Goal: Information Seeking & Learning: Learn about a topic

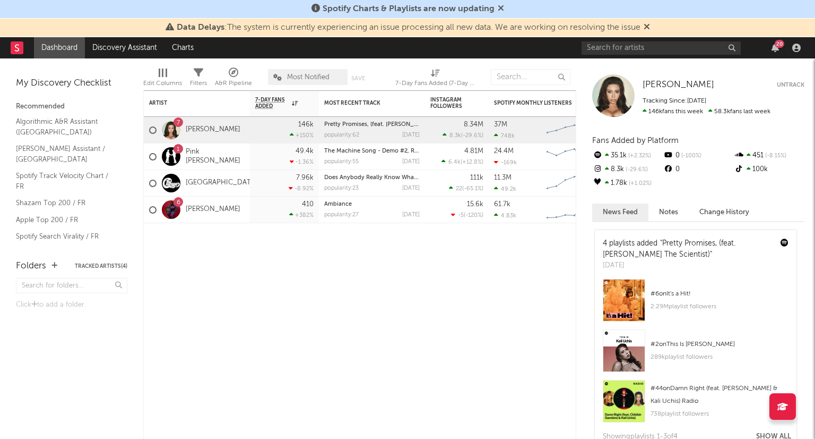
drag, startPoint x: 792, startPoint y: 84, endPoint x: 459, endPoint y: 68, distance: 332.7
click at [792, 84] on button "Untrack" at bounding box center [791, 85] width 28 height 11
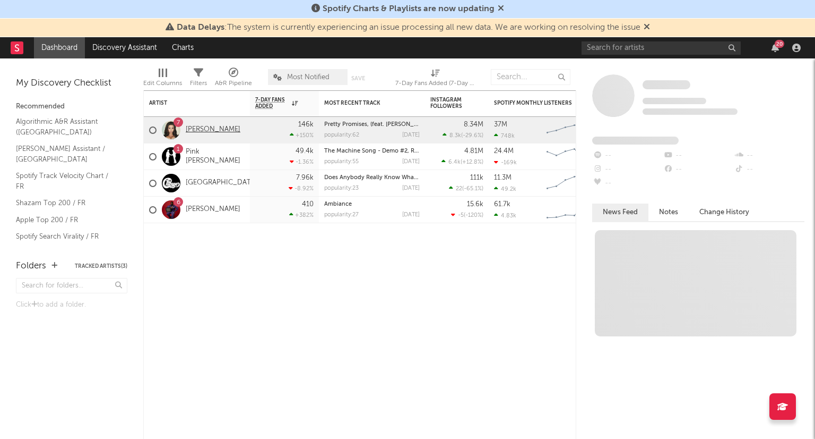
click at [203, 130] on link "[PERSON_NAME]" at bounding box center [213, 129] width 55 height 9
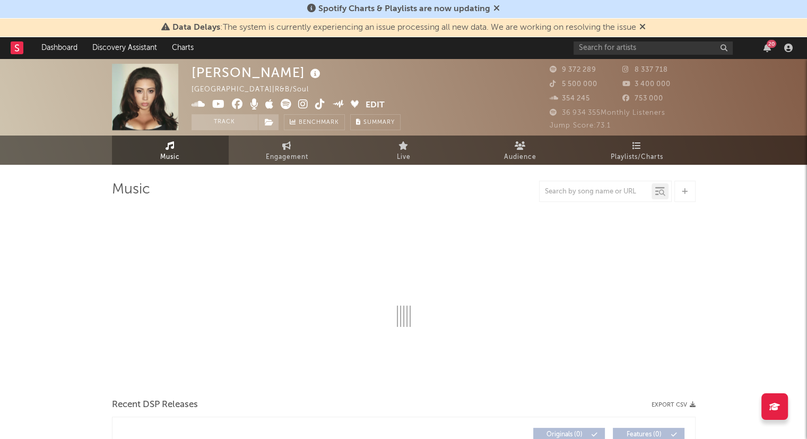
select select "6m"
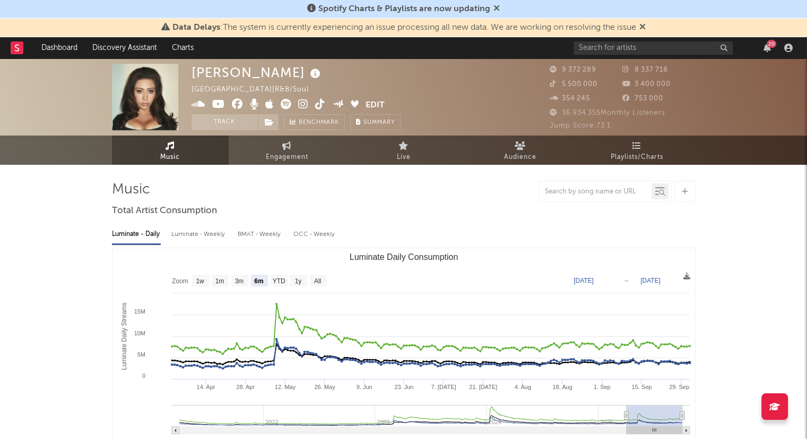
click at [644, 25] on icon at bounding box center [643, 26] width 6 height 8
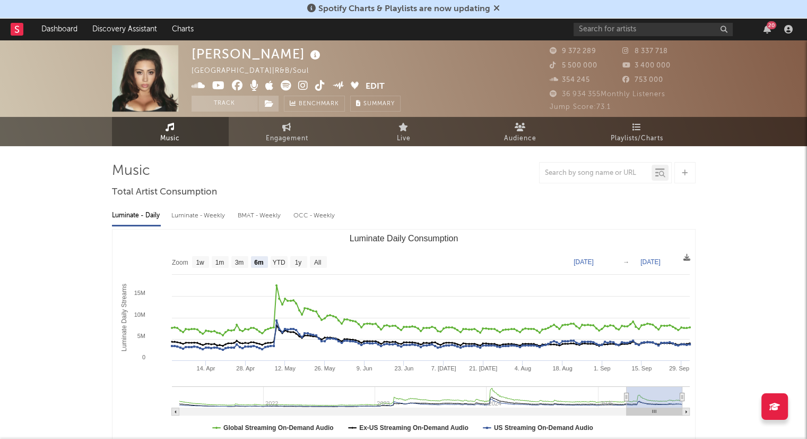
click at [15, 30] on rect at bounding box center [17, 29] width 13 height 13
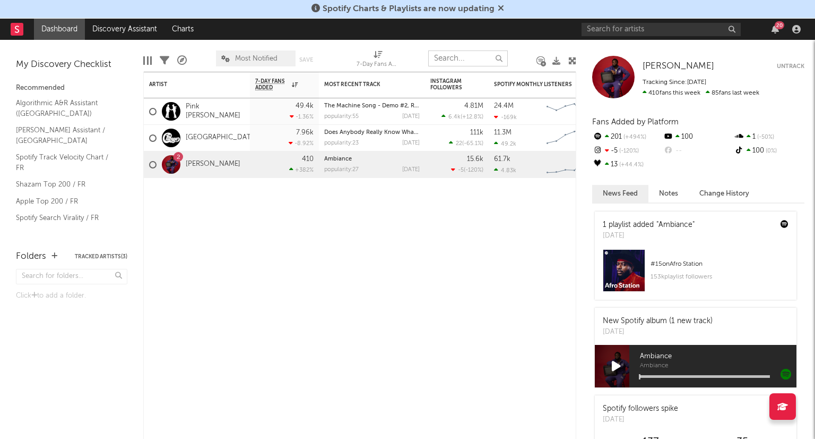
click at [462, 63] on input "text" at bounding box center [468, 58] width 80 height 16
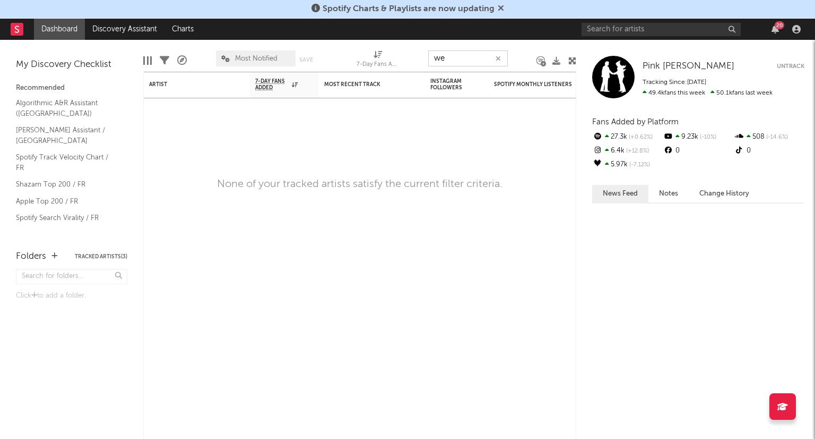
type input "w"
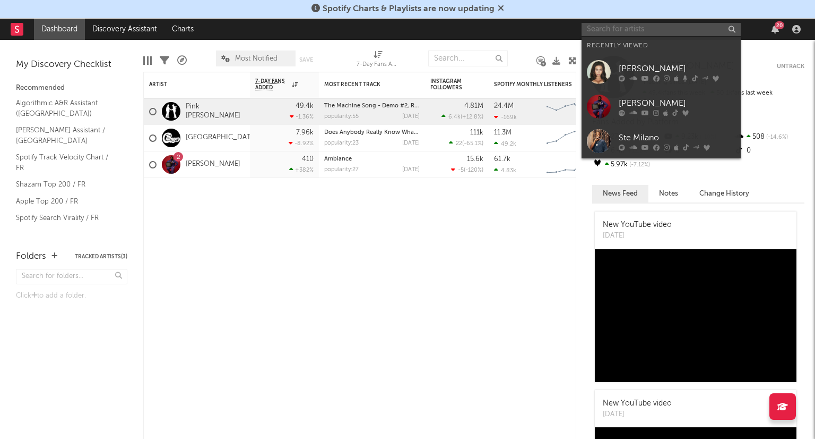
click at [635, 30] on input "text" at bounding box center [661, 29] width 159 height 13
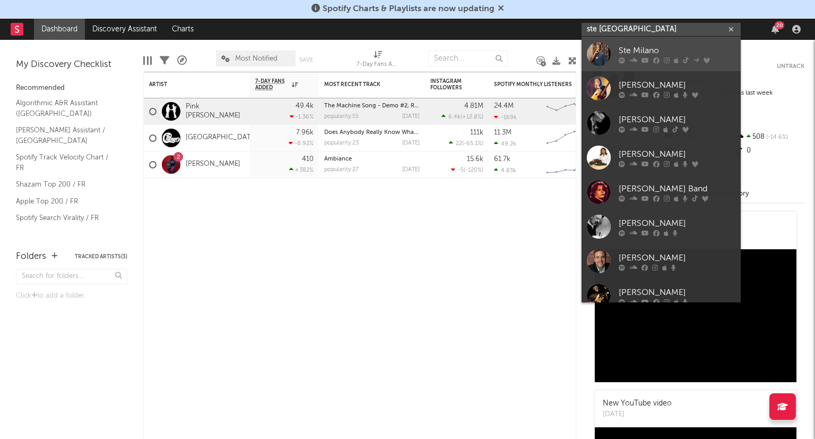
type input "ste [GEOGRAPHIC_DATA]"
click at [637, 42] on link "Ste Milano" at bounding box center [661, 54] width 159 height 35
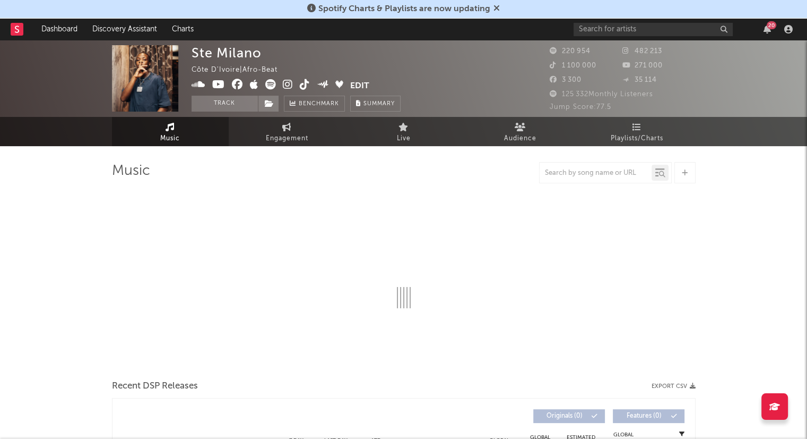
select select "6m"
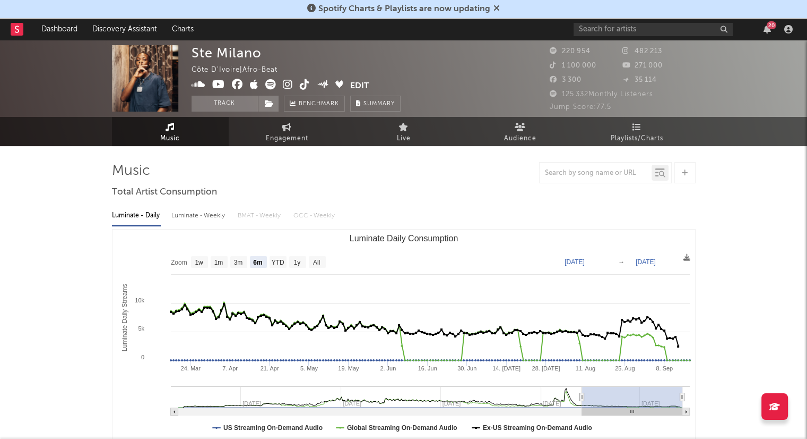
select select "6m"
click at [234, 100] on button "Track" at bounding box center [225, 104] width 66 height 16
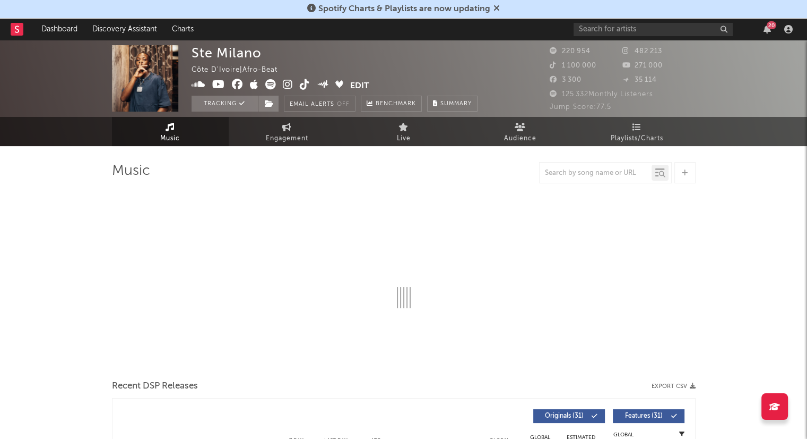
select select "6m"
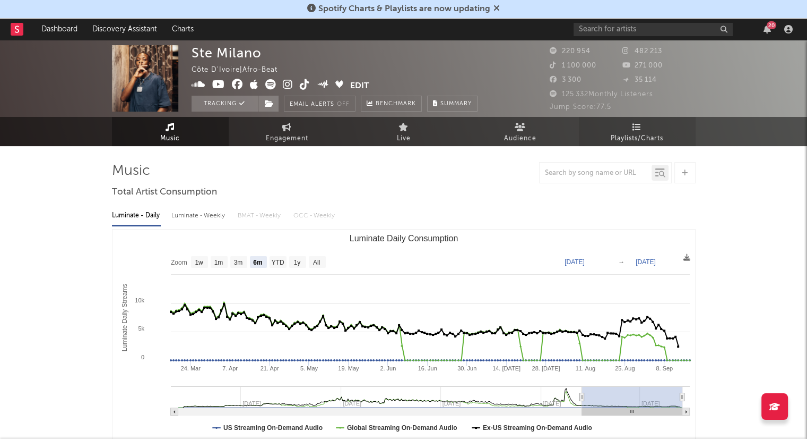
click at [625, 141] on span "Playlists/Charts" at bounding box center [637, 138] width 53 height 13
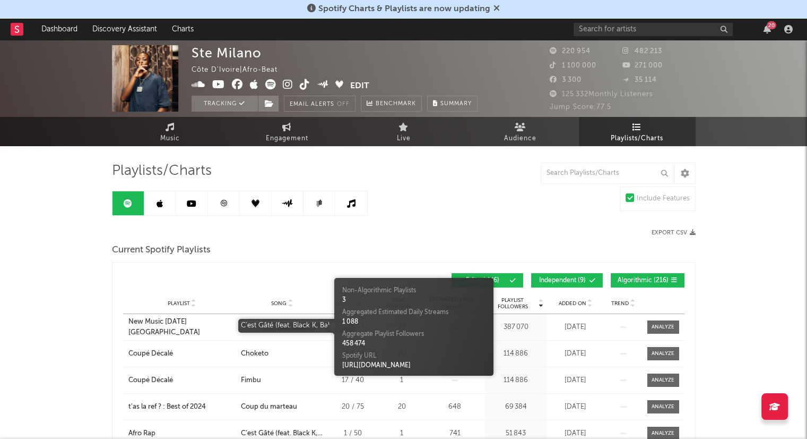
click at [278, 326] on div "C’est Gâté (feat. Black K, BabyDaiz)" at bounding box center [282, 327] width 83 height 11
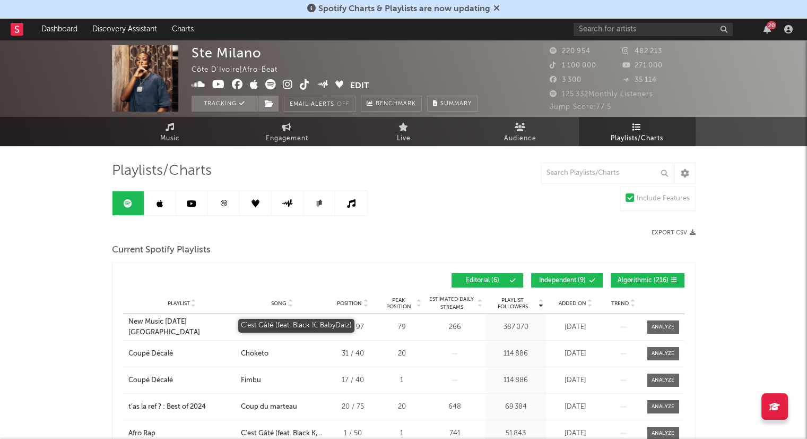
click at [312, 325] on div "C’est Gâté (feat. Black K, BabyDaiz)" at bounding box center [282, 327] width 83 height 11
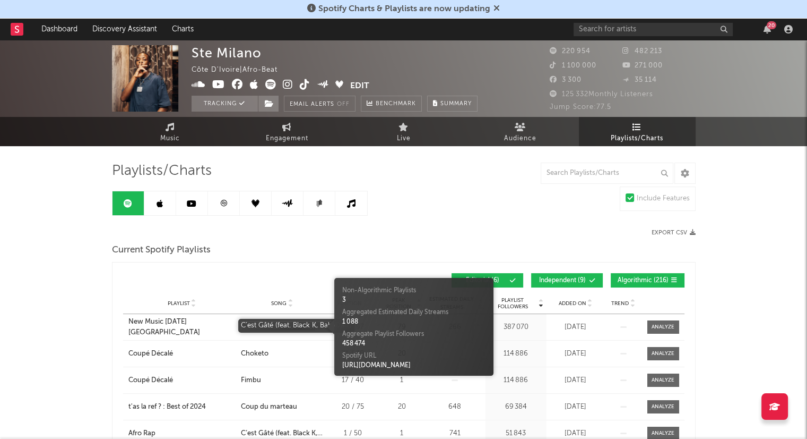
click at [297, 326] on div "C’est Gâté (feat. Black K, BabyDaiz)" at bounding box center [282, 327] width 83 height 11
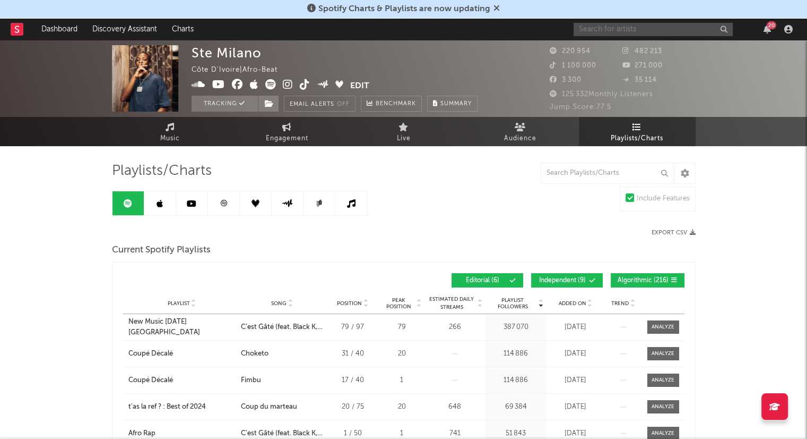
click at [694, 35] on input "text" at bounding box center [653, 29] width 159 height 13
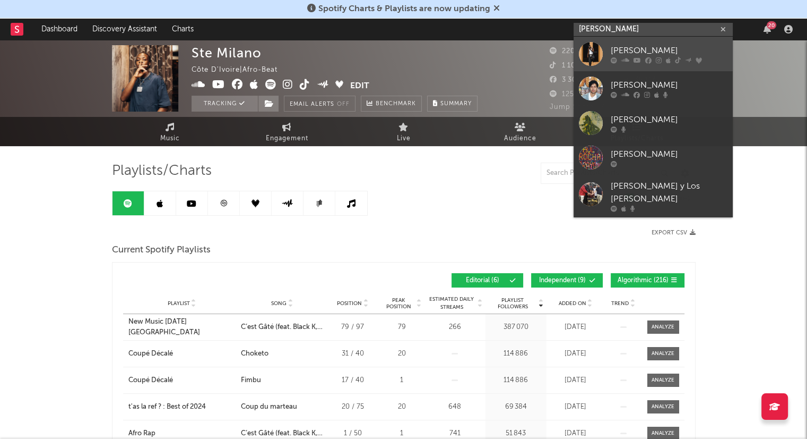
type input "[PERSON_NAME]"
click at [677, 49] on div "[PERSON_NAME]" at bounding box center [669, 50] width 117 height 13
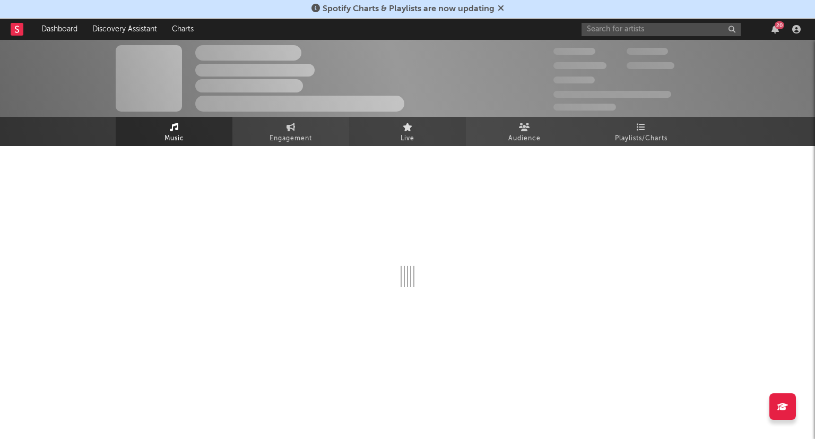
select select "6m"
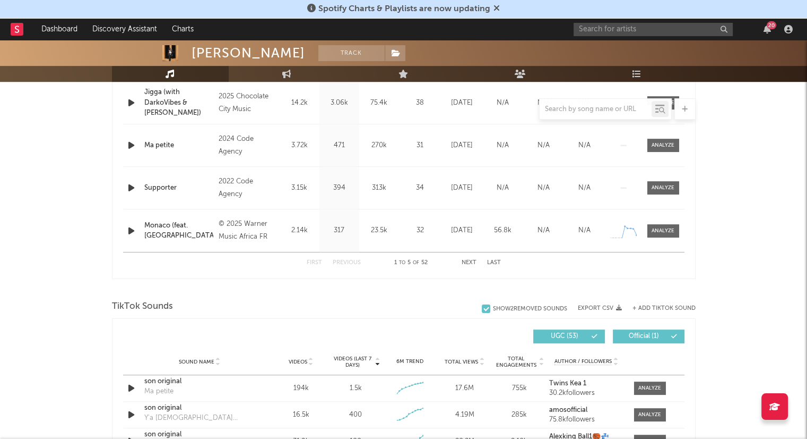
scroll to position [509, 0]
click at [172, 230] on div "Monaco (feat. [GEOGRAPHIC_DATA])" at bounding box center [179, 231] width 70 height 21
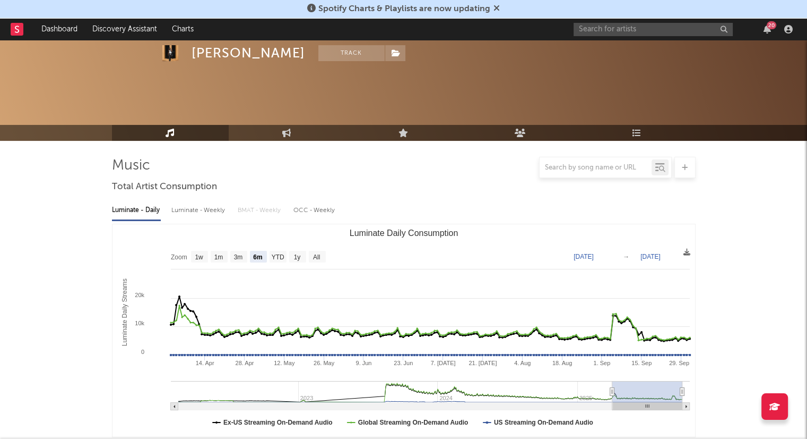
scroll to position [0, 0]
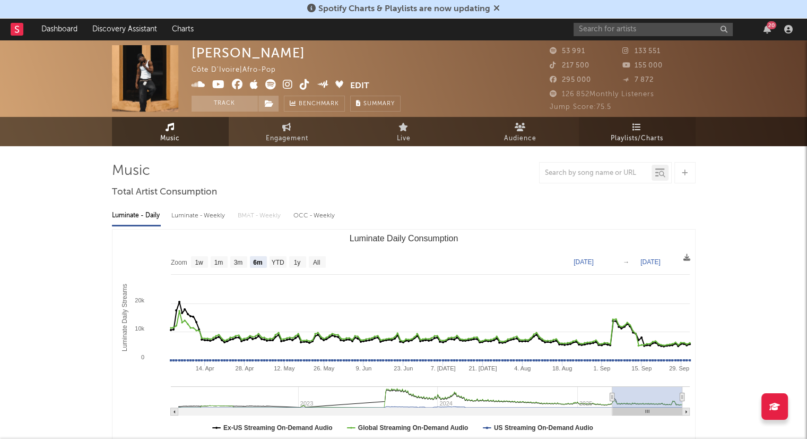
click at [638, 134] on span "Playlists/Charts" at bounding box center [637, 138] width 53 height 13
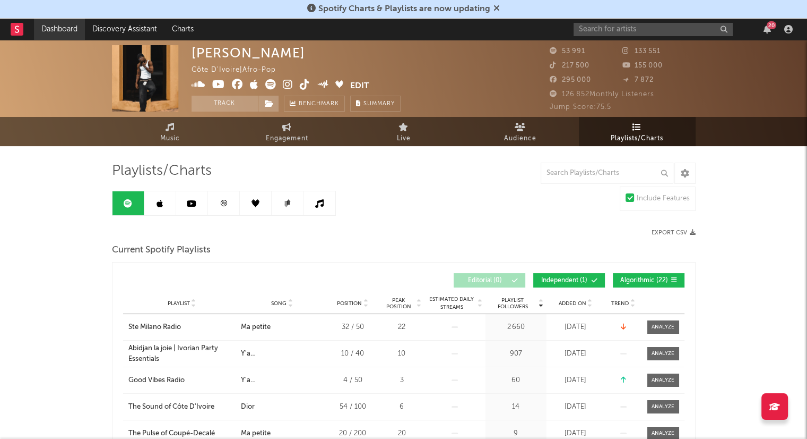
click at [66, 27] on link "Dashboard" at bounding box center [59, 29] width 51 height 21
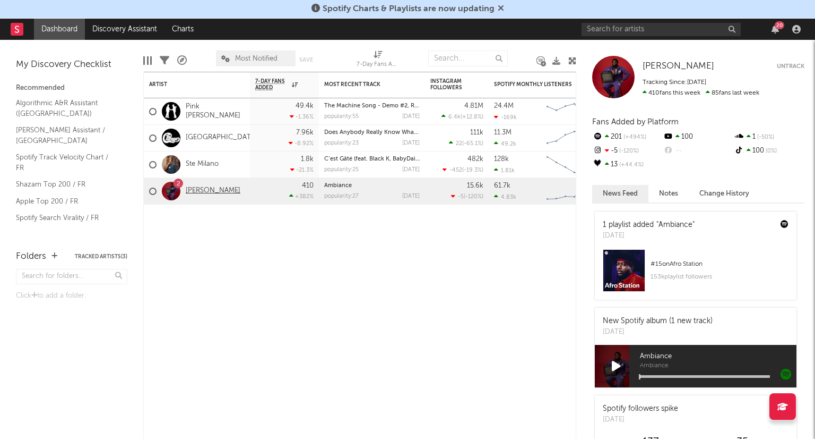
click at [187, 194] on link "[PERSON_NAME]" at bounding box center [213, 190] width 55 height 9
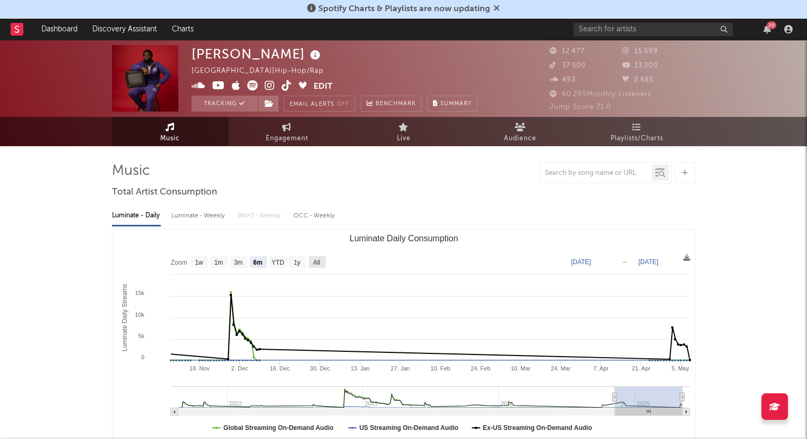
click at [320, 262] on text "All" at bounding box center [316, 262] width 7 height 7
select select "All"
type input "[DATE]"
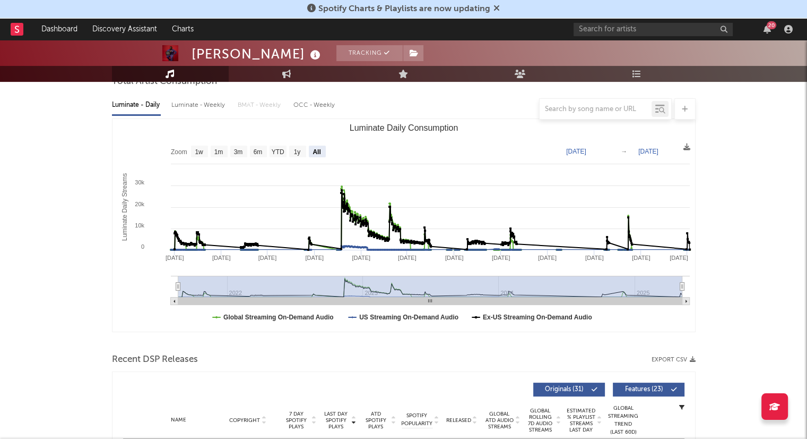
scroll to position [110, 0]
click at [196, 149] on text "1w" at bounding box center [199, 151] width 8 height 7
select select "1w"
type input "[DATE]"
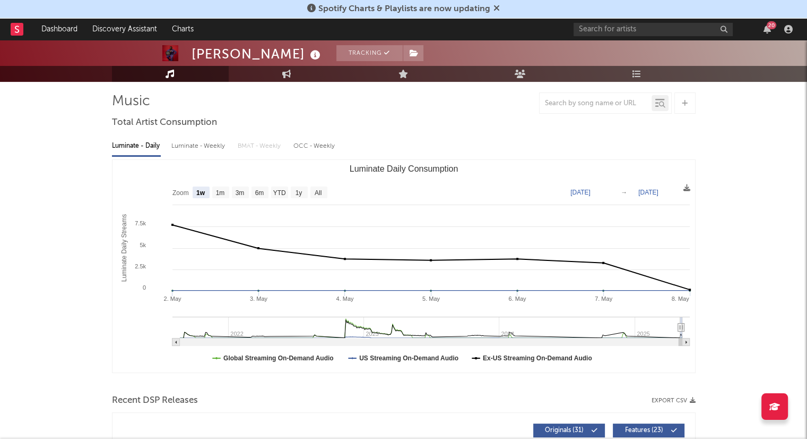
scroll to position [0, 0]
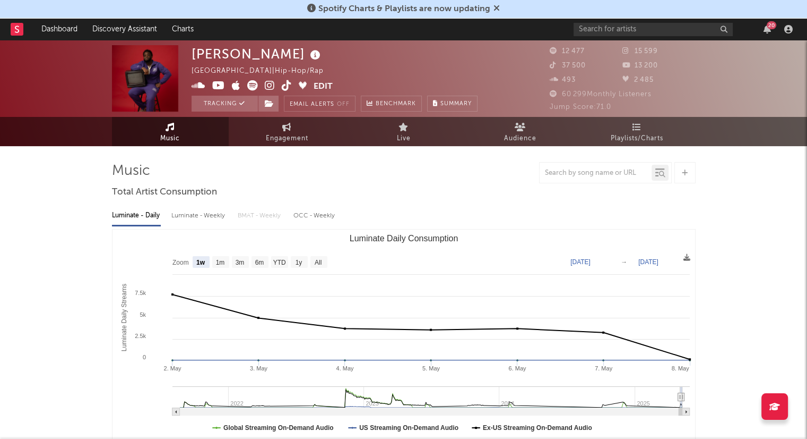
click at [654, 263] on text "[DATE]" at bounding box center [649, 261] width 20 height 7
click at [679, 262] on input "[DATE]" at bounding box center [654, 261] width 49 height 11
click at [639, 134] on span "Playlists/Charts" at bounding box center [637, 138] width 53 height 13
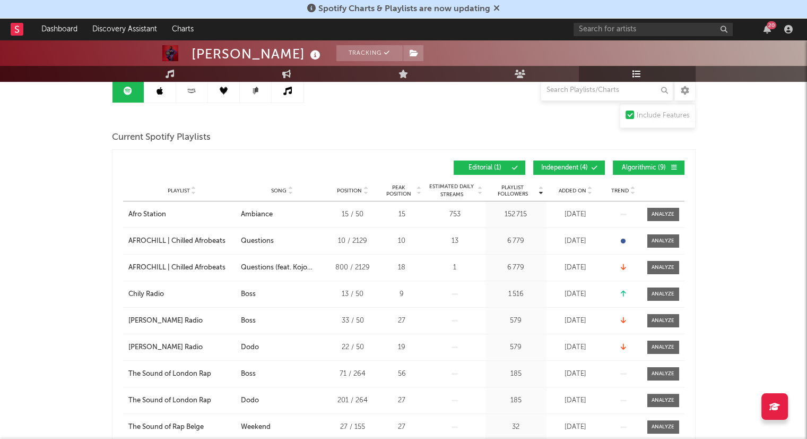
scroll to position [114, 0]
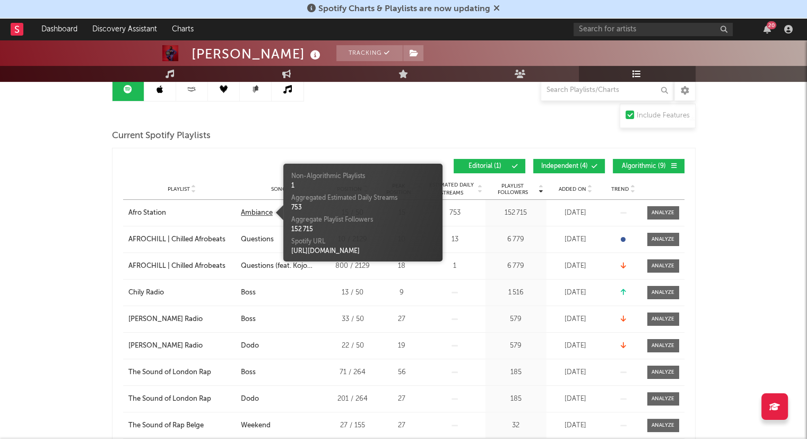
click at [261, 210] on div "Ambiance" at bounding box center [257, 213] width 32 height 11
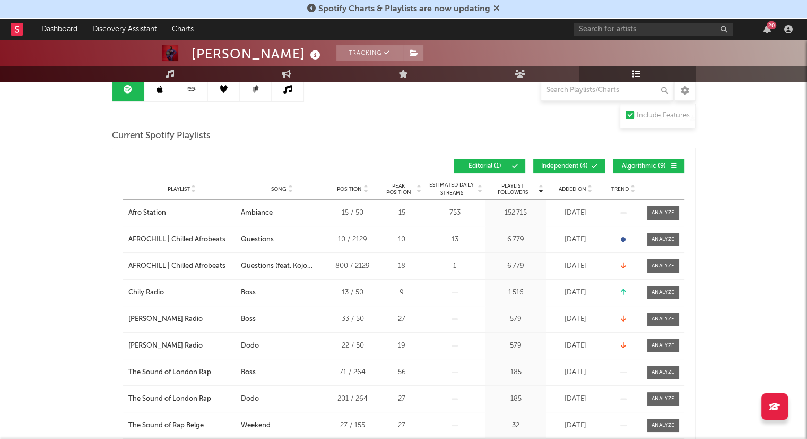
click at [257, 182] on div "Playlist City Song Position Peak Position Estimated Daily Streams Playlist Foll…" at bounding box center [404, 188] width 562 height 21
click at [285, 191] on span "Song" at bounding box center [278, 189] width 15 height 6
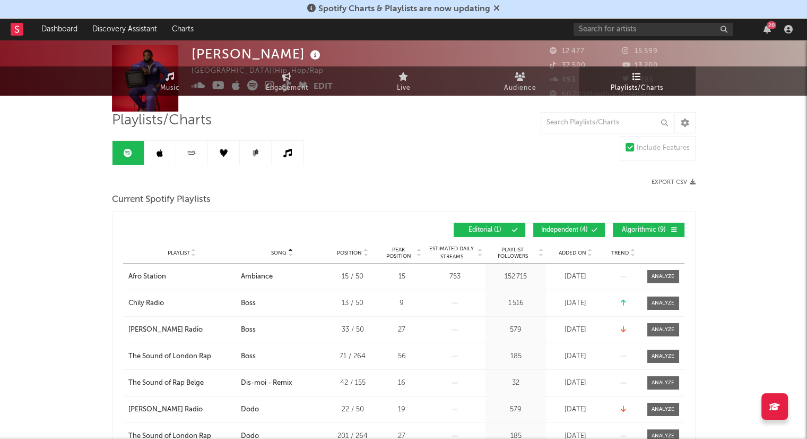
scroll to position [0, 0]
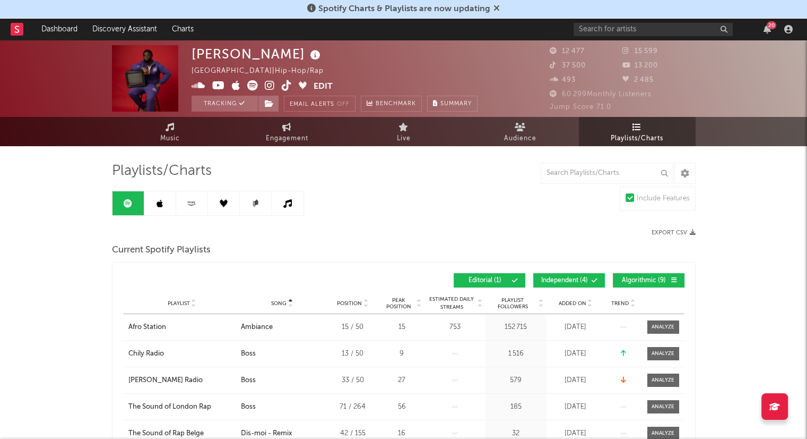
click at [151, 204] on link at bounding box center [160, 203] width 32 height 24
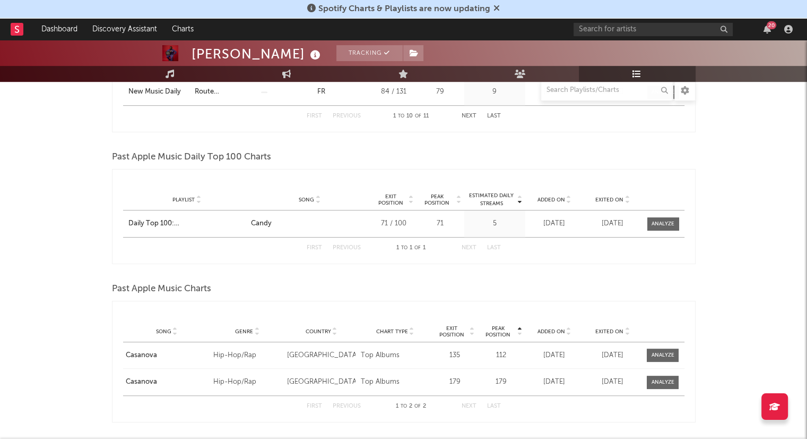
scroll to position [473, 0]
drag, startPoint x: 212, startPoint y: 342, endPoint x: 147, endPoint y: 322, distance: 68.9
click at [147, 322] on div "Playlist Song Curator Genre Countries Country Chart Type Exit Position Peak Pos…" at bounding box center [404, 331] width 562 height 21
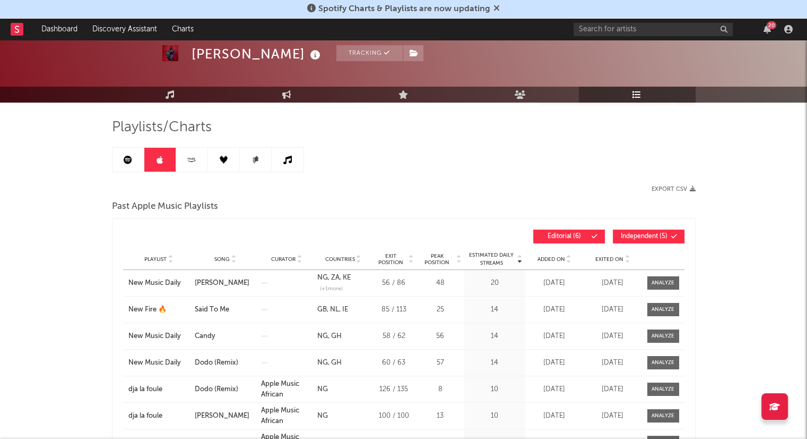
scroll to position [0, 0]
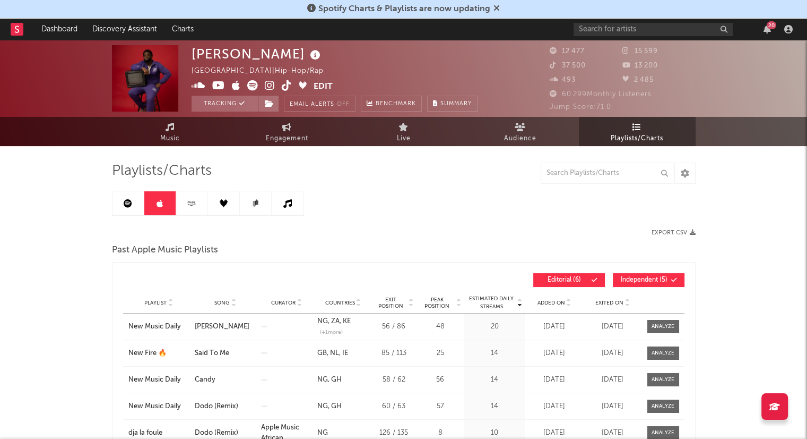
click at [190, 207] on link at bounding box center [192, 203] width 32 height 24
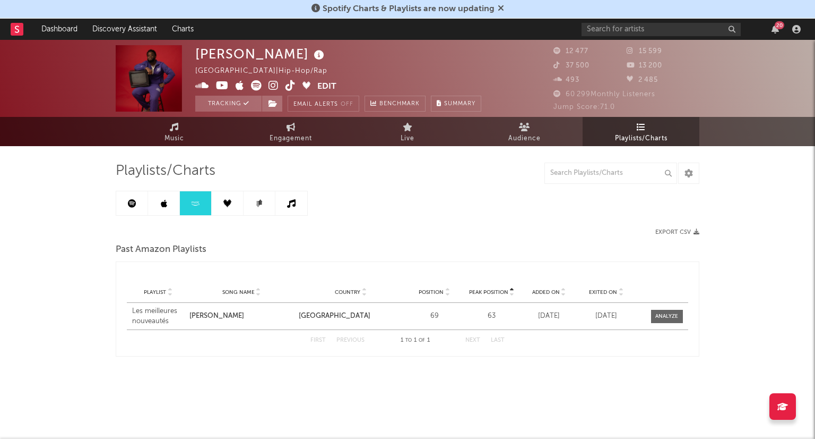
click at [234, 208] on link at bounding box center [228, 203] width 32 height 24
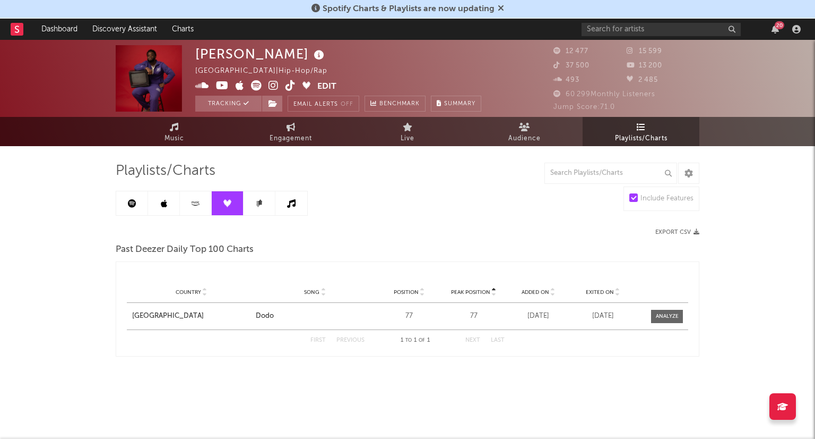
click at [261, 204] on icon at bounding box center [261, 201] width 4 height 5
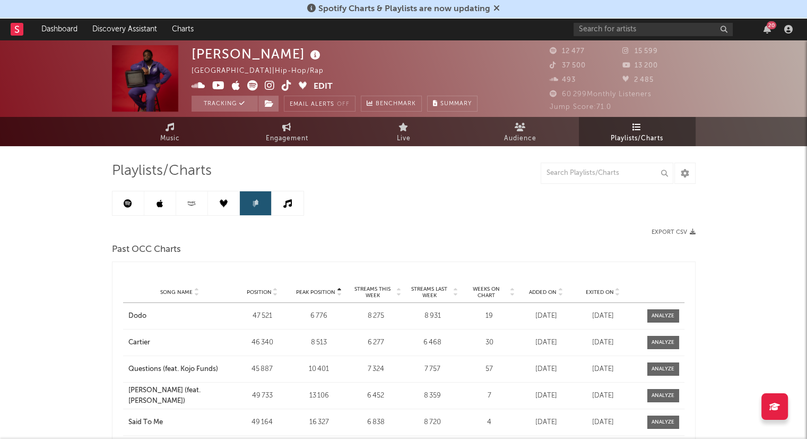
click at [288, 202] on icon at bounding box center [287, 203] width 8 height 8
